Goal: Transaction & Acquisition: Purchase product/service

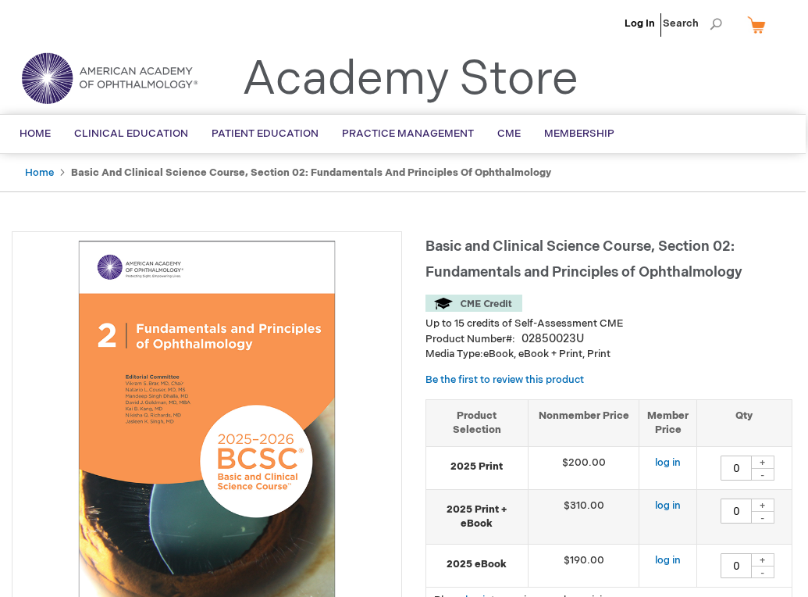
scroll to position [0, 2]
click at [74, 171] on strong "Basic and Clinical Science Course, Section 02: Fundamentals and Principles of O…" at bounding box center [311, 172] width 480 height 12
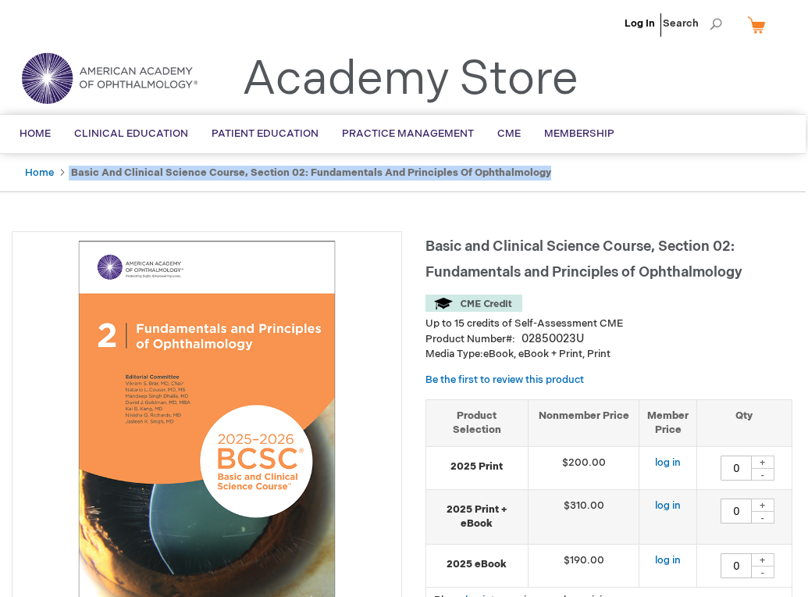
drag, startPoint x: 68, startPoint y: 170, endPoint x: 570, endPoint y: 173, distance: 502.1
click at [570, 173] on ul "Home Basic and Clinical Science Course, Section 02: Fundamentals and Principles…" at bounding box center [401, 173] width 777 height 38
copy ul "Basic and Clinical Science Course, Section 02: Fundamentals and Principles of O…"
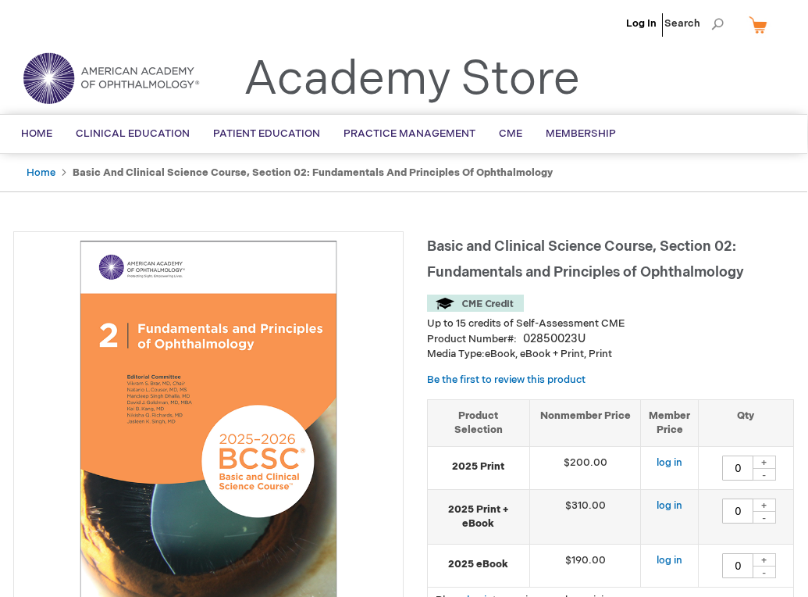
scroll to position [0, 1]
drag, startPoint x: 236, startPoint y: 62, endPoint x: 640, endPoint y: 146, distance: 412.3
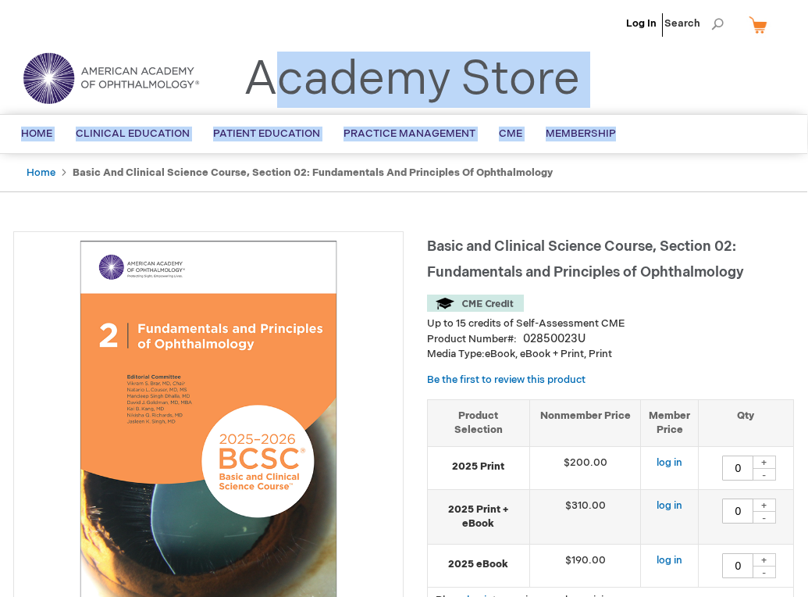
click at [451, 179] on li "Basic and Clinical Science Course, Section 02: Fundamentals and Principles of O…" at bounding box center [313, 173] width 480 height 15
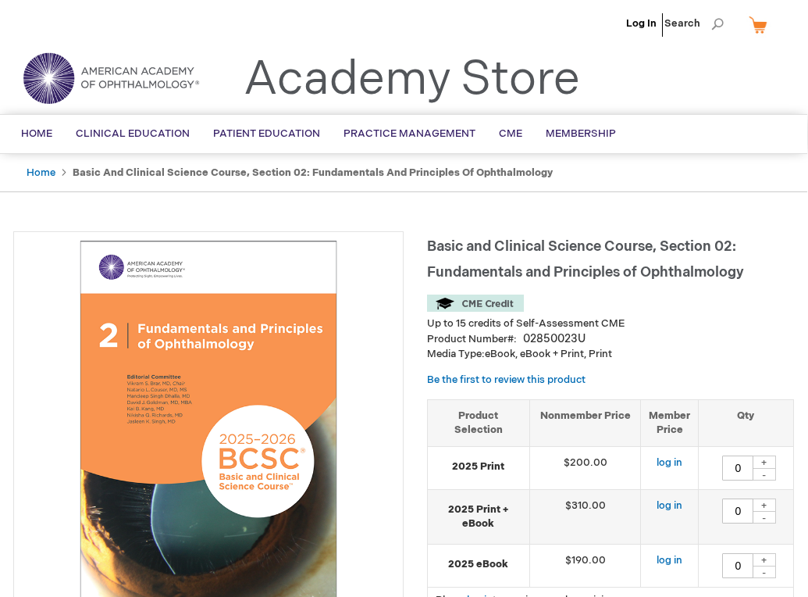
click at [218, 78] on div "Academy Store" at bounding box center [393, 87] width 376 height 51
click at [251, 2] on ul "Log In Search" at bounding box center [404, 27] width 804 height 55
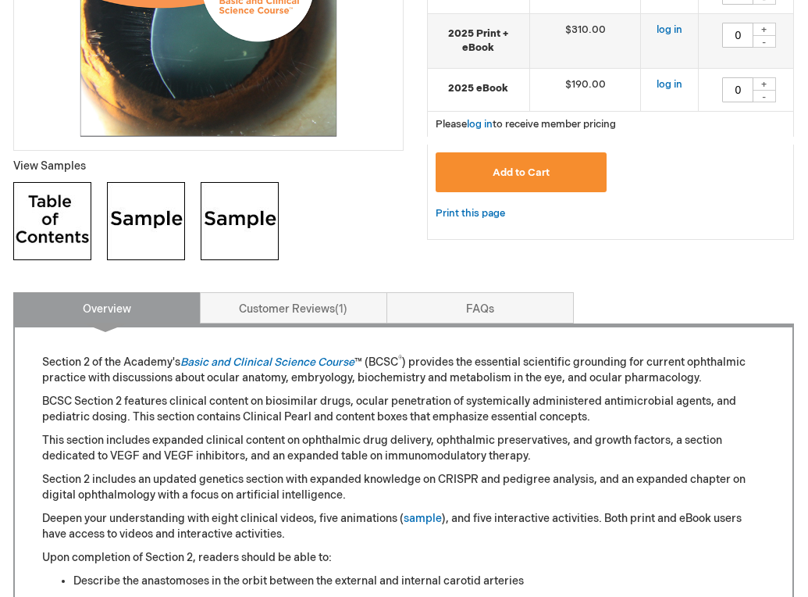
scroll to position [477, 0]
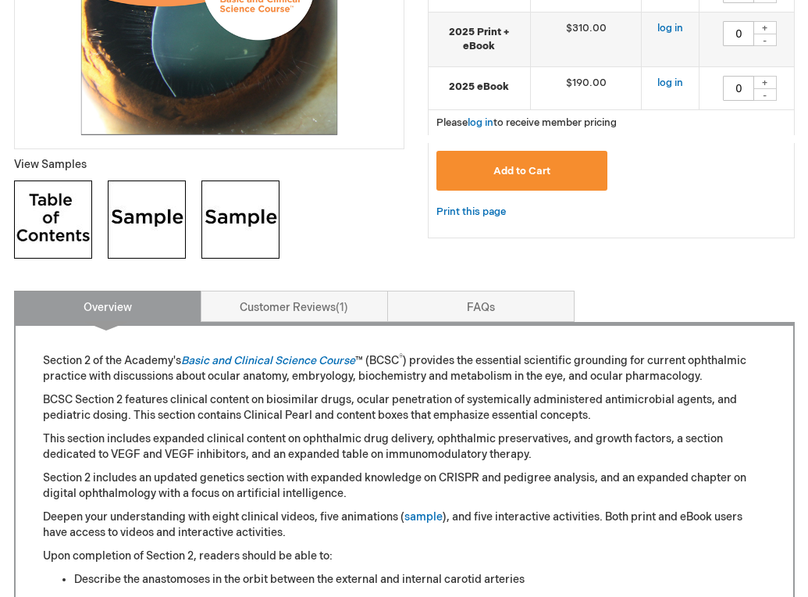
click at [122, 216] on img at bounding box center [147, 219] width 78 height 78
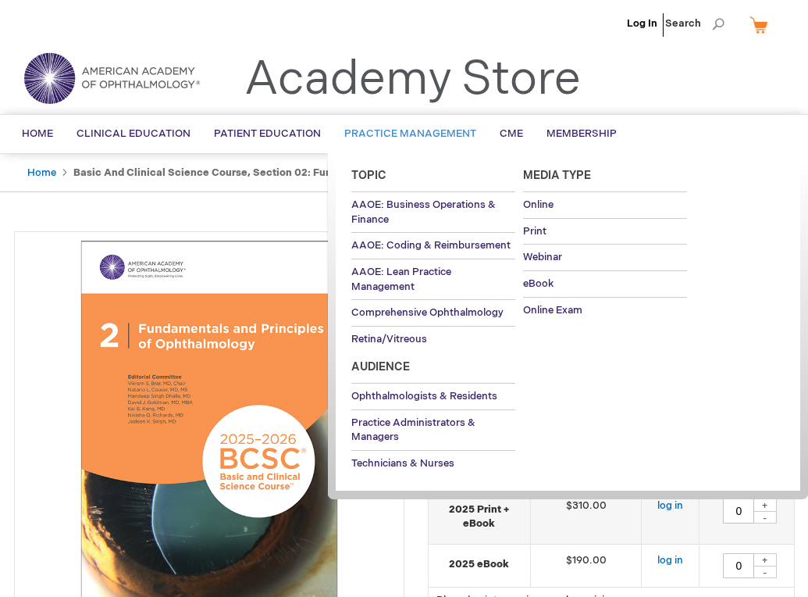
scroll to position [0, 0]
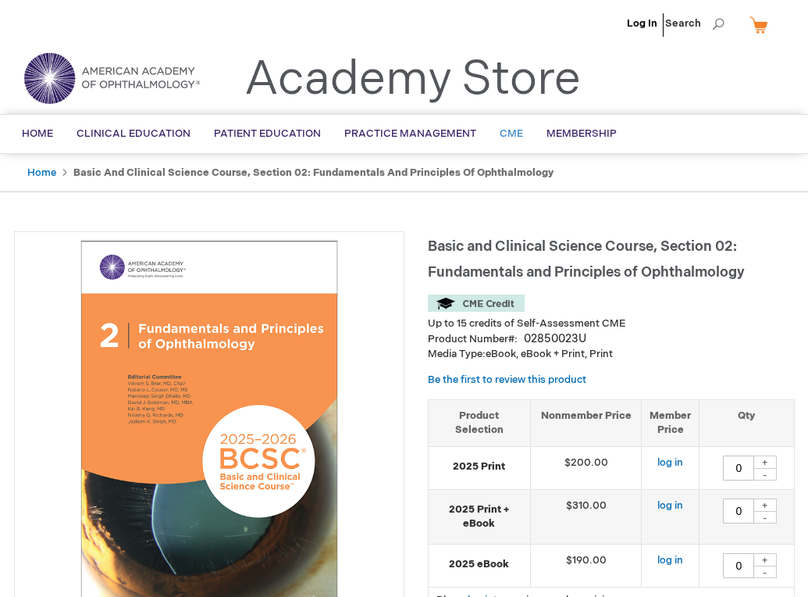
click at [500, 134] on span "CME" at bounding box center [511, 133] width 23 height 12
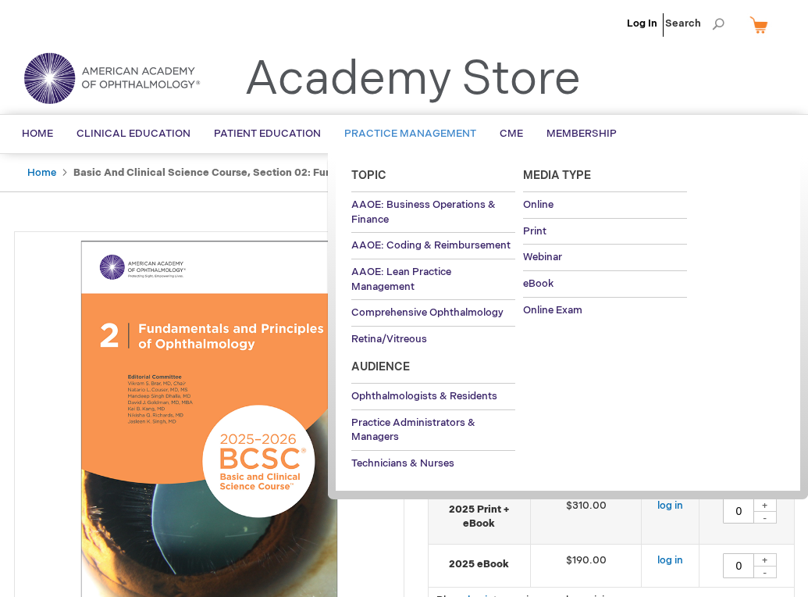
click at [396, 130] on span "Practice Management" at bounding box center [410, 133] width 132 height 12
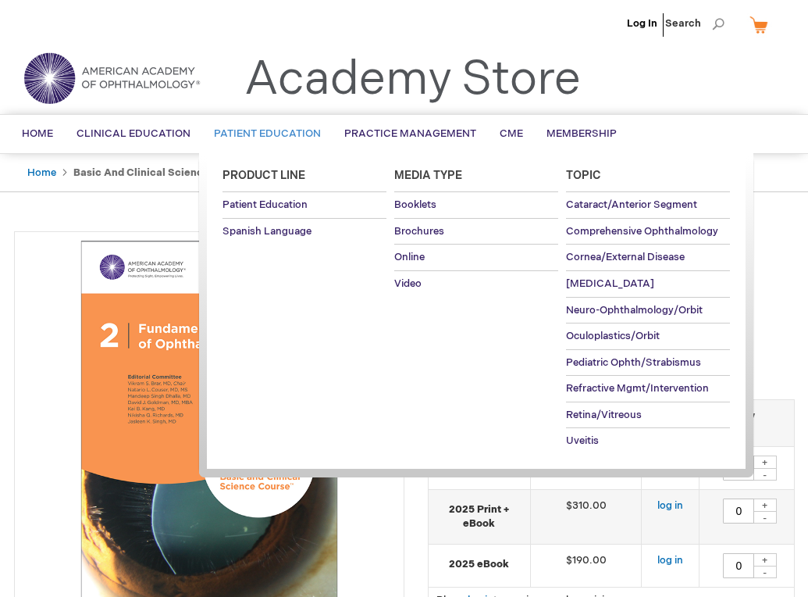
click at [293, 130] on span "Patient Education" at bounding box center [267, 133] width 107 height 12
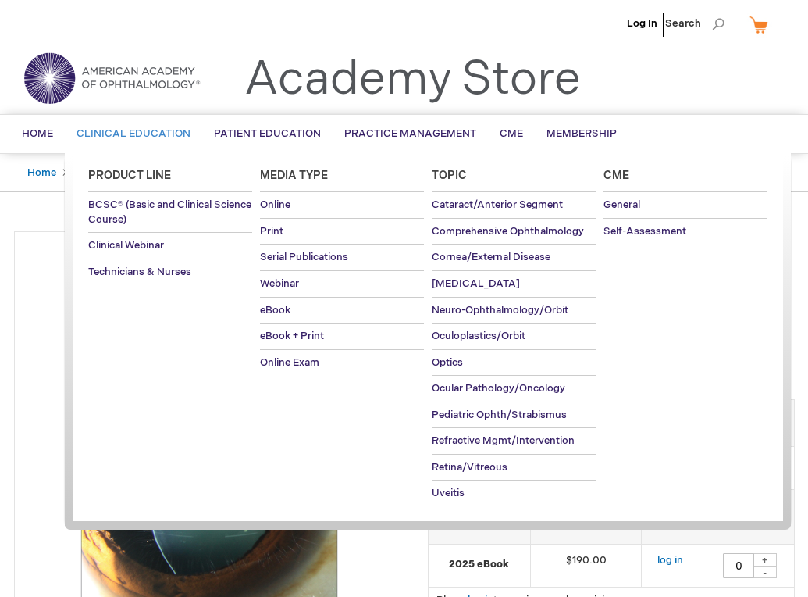
click at [145, 128] on span "Clinical Education" at bounding box center [134, 133] width 114 height 12
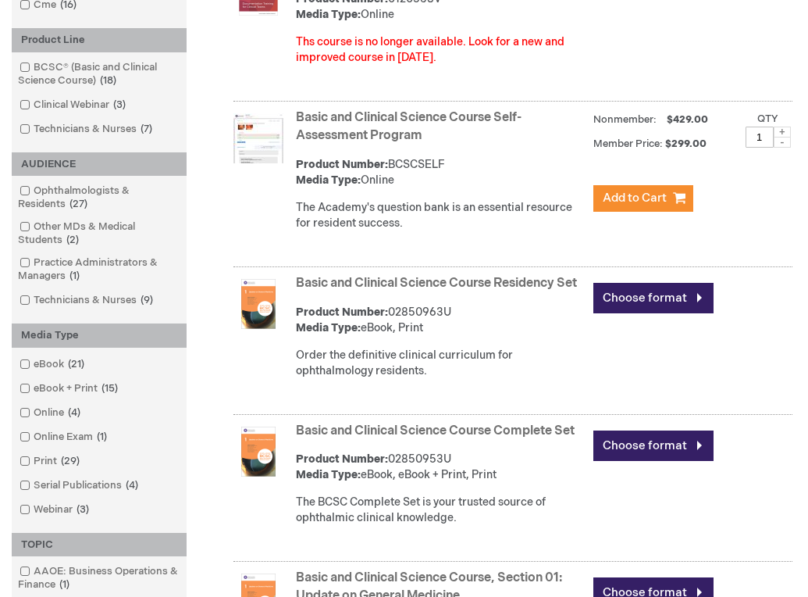
scroll to position [398, 2]
click at [407, 280] on link "Basic and Clinical Science Course Residency Set" at bounding box center [436, 283] width 281 height 15
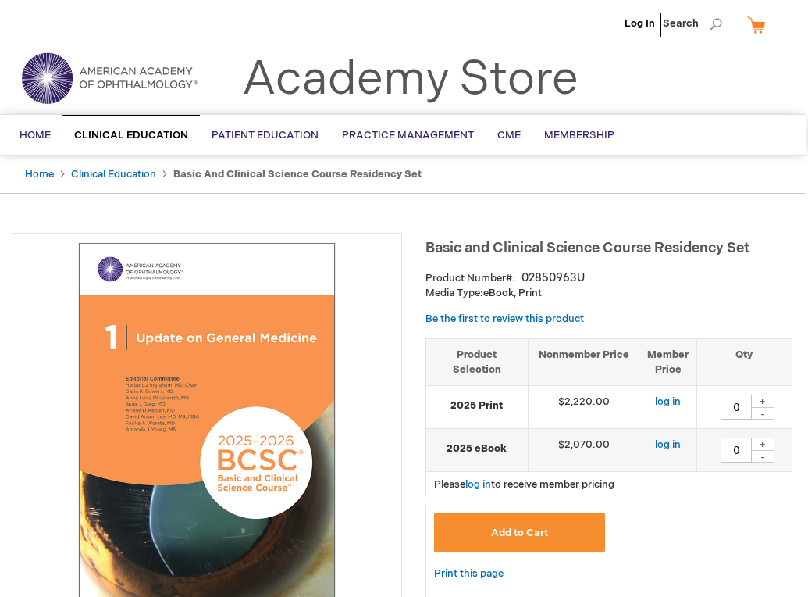
scroll to position [0, 2]
